Goal: Obtain resource: Obtain resource

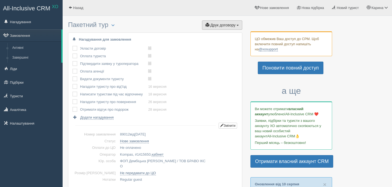
click at [214, 22] on button "Друк договору Друк" at bounding box center [222, 24] width 40 height 9
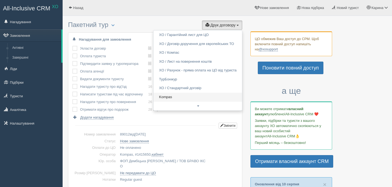
click at [179, 98] on link "Kompas" at bounding box center [198, 97] width 88 height 9
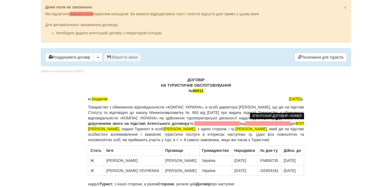
click at [240, 124] on span at bounding box center [216, 123] width 45 height 4
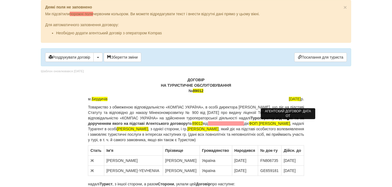
click at [244, 124] on span at bounding box center [226, 123] width 36 height 4
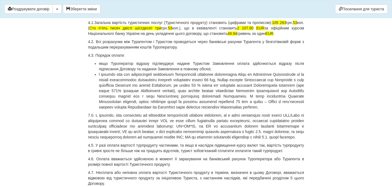
scroll to position [1585, 0]
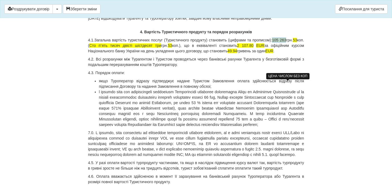
drag, startPoint x: 281, startPoint y: 83, endPoint x: 295, endPoint y: 84, distance: 13.9
click at [286, 42] on span "105 263" at bounding box center [279, 40] width 14 height 4
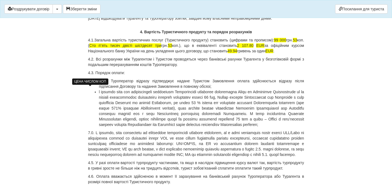
click at [293, 42] on span "53" at bounding box center [295, 40] width 4 height 4
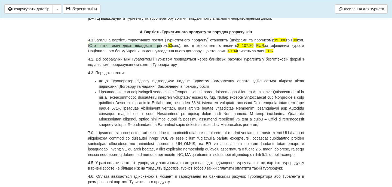
drag, startPoint x: 105, startPoint y: 89, endPoint x: 173, endPoint y: 88, distance: 68.3
click at [173, 54] on p "4.1.Загальна вартість туристичних послуг (Туристичного продукту) становить (циф…" at bounding box center [196, 45] width 216 height 16
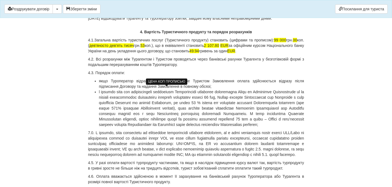
click at [145, 48] on span "53" at bounding box center [142, 45] width 4 height 4
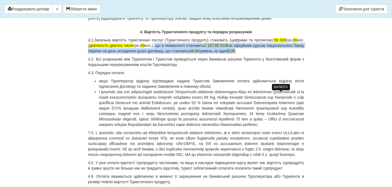
drag, startPoint x: 180, startPoint y: 90, endPoint x: 283, endPoint y: 91, distance: 103.2
click at [284, 54] on p "4.1.Загальна вартість туристичних послуг (Туристичного продукту) становить (циф…" at bounding box center [196, 45] width 216 height 16
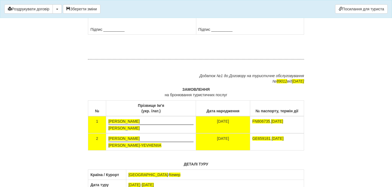
scroll to position [3197, 0]
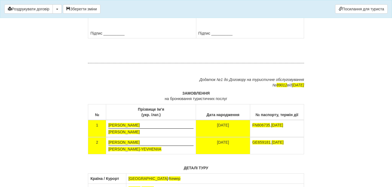
drag, startPoint x: 199, startPoint y: 107, endPoint x: 252, endPoint y: 122, distance: 54.6
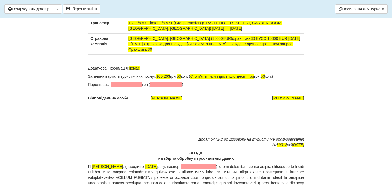
scroll to position [3495, 0]
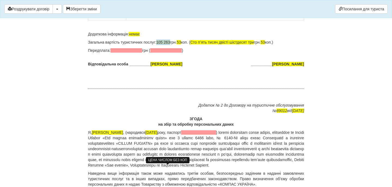
drag, startPoint x: 161, startPoint y: 167, endPoint x: 175, endPoint y: 167, distance: 13.9
click at [170, 44] on span "105 263" at bounding box center [163, 42] width 14 height 4
click at [165, 44] on span "99000" at bounding box center [161, 42] width 11 height 4
click at [179, 44] on span "53" at bounding box center [177, 42] width 4 height 4
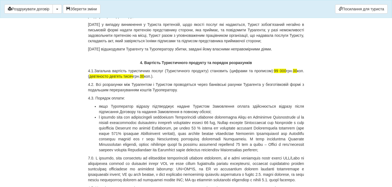
scroll to position [1555, 0]
drag, startPoint x: 103, startPoint y: 120, endPoint x: 195, endPoint y: 118, distance: 92.9
click at [195, 78] on p "4.1.Загальна вартість туристичних послуг (Туристичного продукту) становить (циф…" at bounding box center [196, 73] width 216 height 11
copy p "( дев'яносто дев'ять тисяч грн. 00 коп.) ."
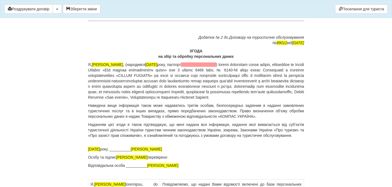
scroll to position [3603, 0]
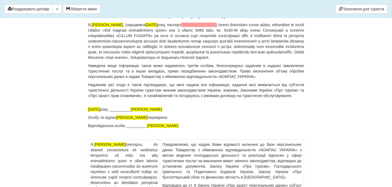
drag, startPoint x: 197, startPoint y: 59, endPoint x: 289, endPoint y: 61, distance: 91.8
drag, startPoint x: 195, startPoint y: 67, endPoint x: 88, endPoint y: 69, distance: 106.5
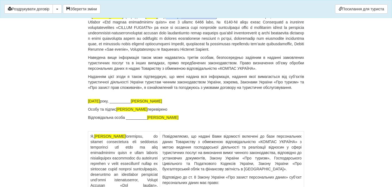
drag, startPoint x: 208, startPoint y: 143, endPoint x: 265, endPoint y: 142, distance: 57.2
click at [265, 52] on p "Я, [PERSON_NAME] , (народився [DEMOGRAPHIC_DATA], паспорт" at bounding box center [196, 33] width 216 height 38
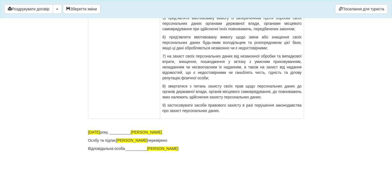
scroll to position [3993, 0]
click at [85, 9] on button "Зберегти зміни" at bounding box center [82, 8] width 38 height 9
click at [47, 9] on button "Роздрукувати договір" at bounding box center [28, 8] width 48 height 9
